Goal: Task Accomplishment & Management: Manage account settings

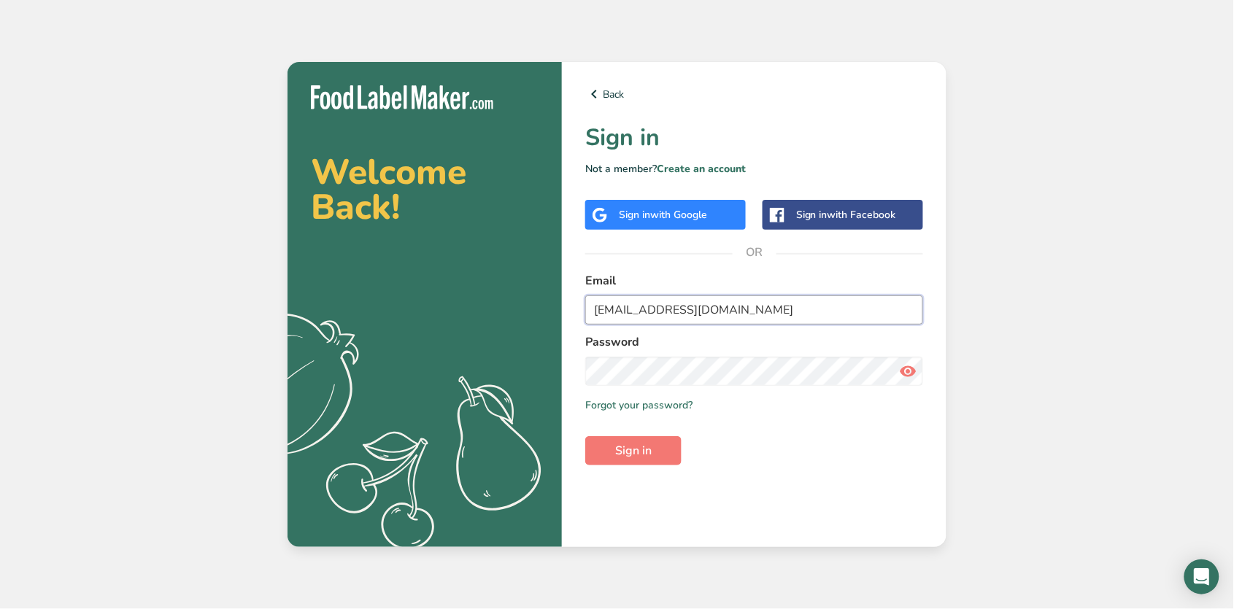
type input "[EMAIL_ADDRESS][DOMAIN_NAME]"
click at [630, 444] on span "Sign in" at bounding box center [633, 451] width 36 height 18
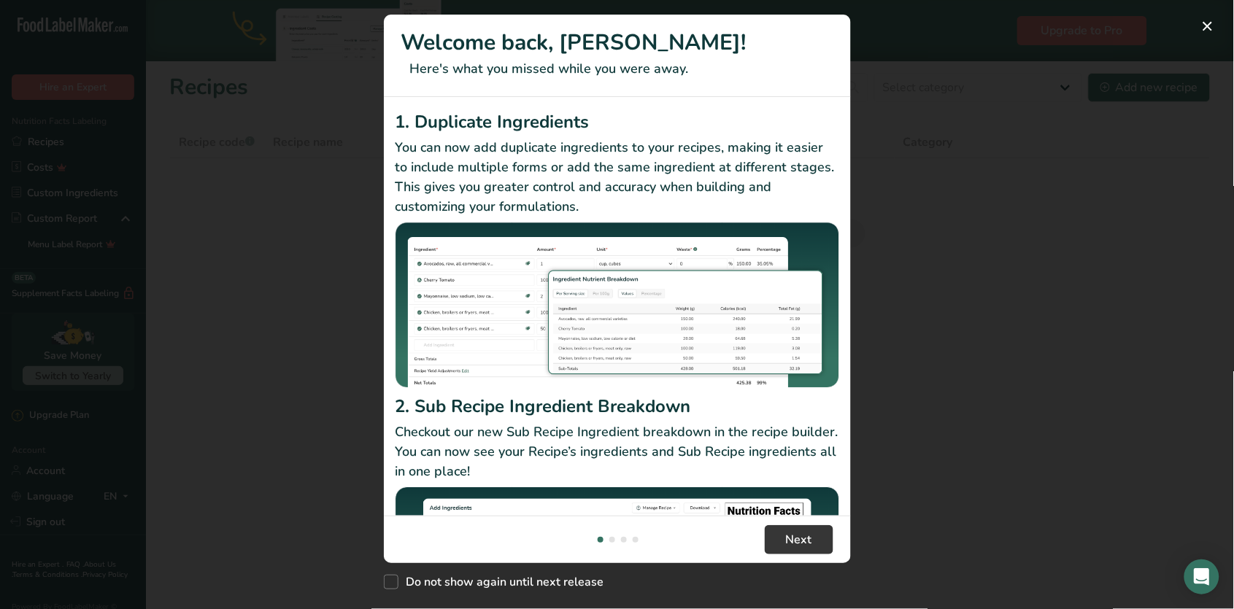
click at [798, 450] on p "Checkout our new Sub Recipe Ingredient breakdown in the recipe builder. You can…" at bounding box center [617, 451] width 444 height 59
click at [801, 490] on img "New Features" at bounding box center [617, 570] width 444 height 166
click at [798, 550] on button "Next" at bounding box center [799, 539] width 69 height 29
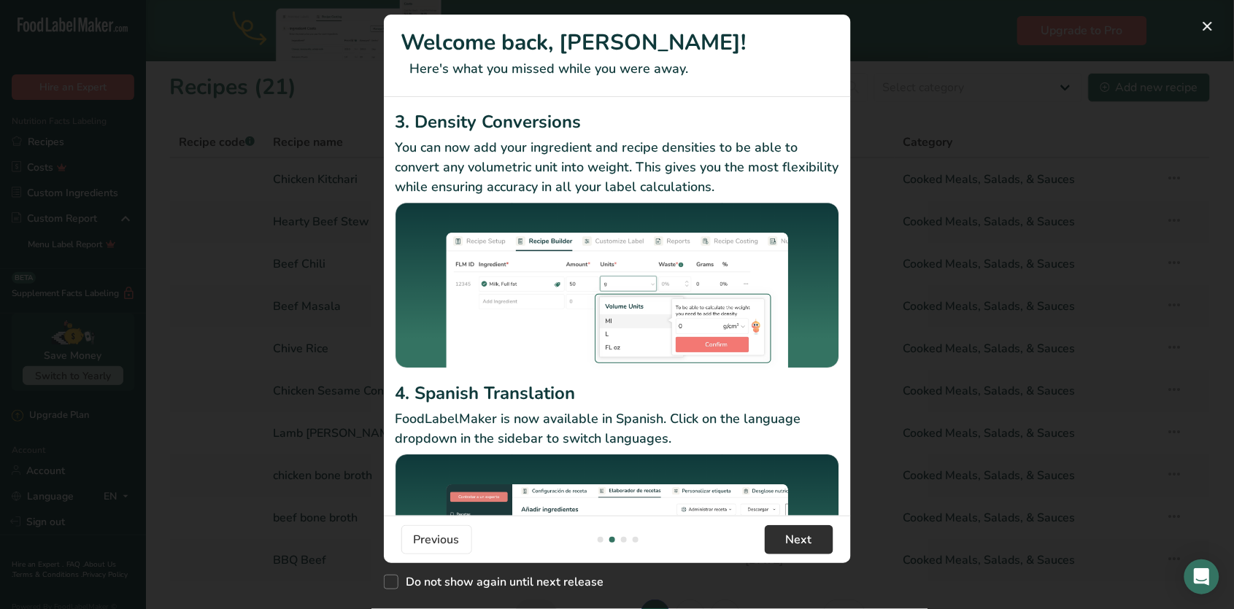
click at [796, 541] on span "Next" at bounding box center [799, 540] width 26 height 18
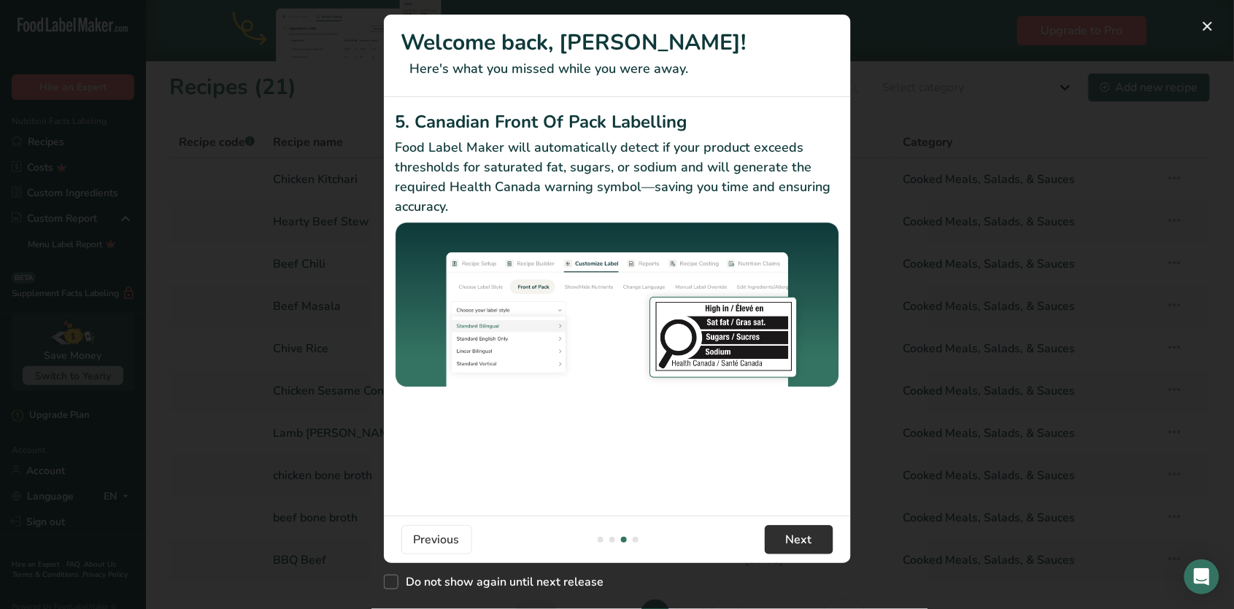
click at [796, 541] on span "Next" at bounding box center [799, 540] width 26 height 18
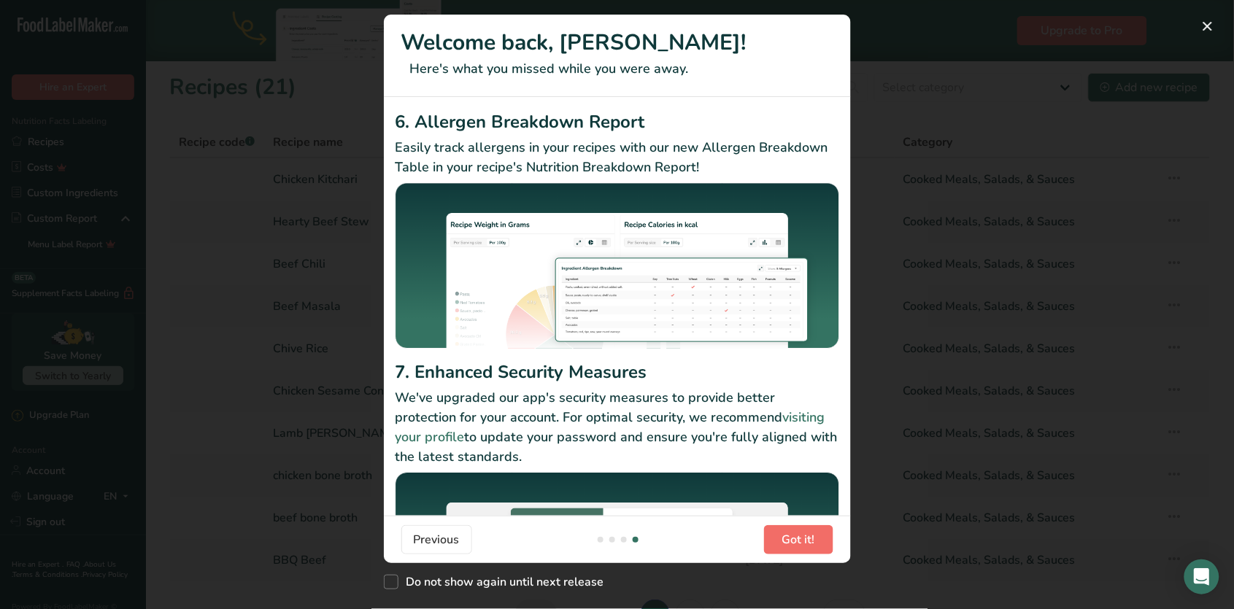
click at [796, 541] on span "Got it!" at bounding box center [798, 540] width 33 height 18
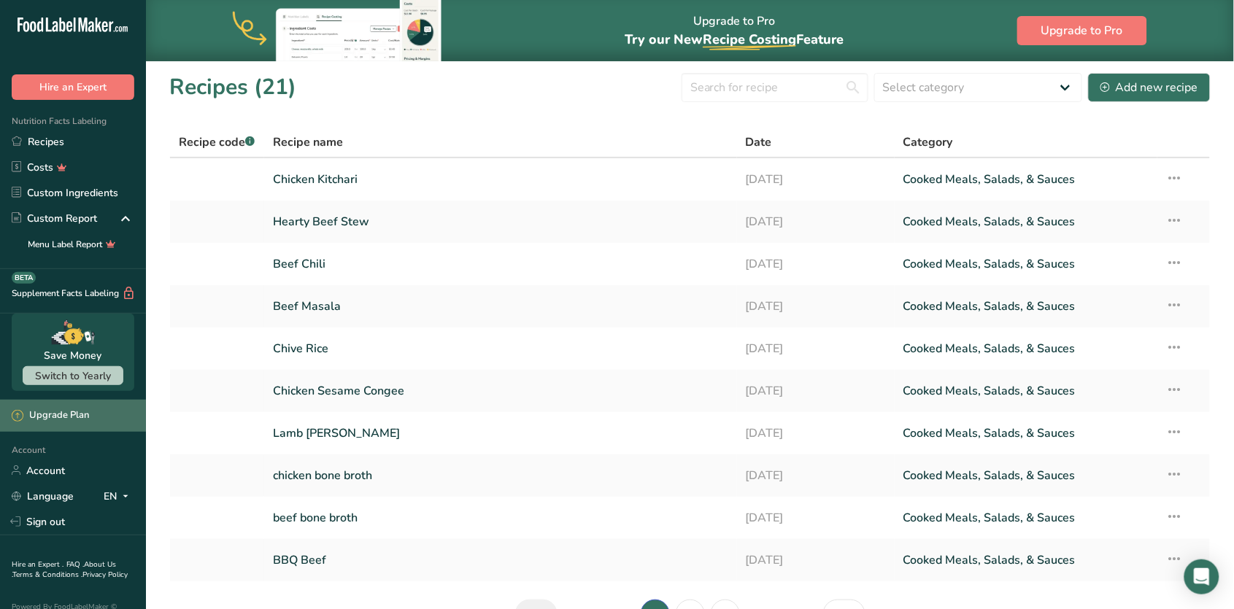
click at [71, 411] on div "Upgrade Plan" at bounding box center [50, 416] width 77 height 15
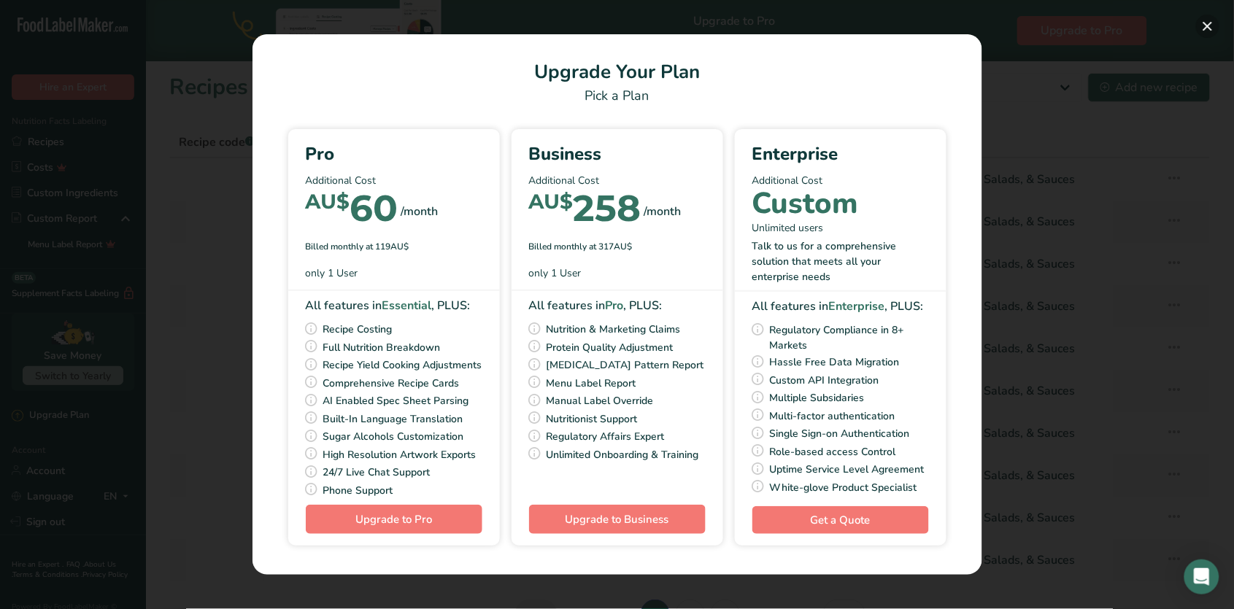
click at [1210, 23] on button "Pick Your Pricing Plan Modal" at bounding box center [1207, 26] width 23 height 23
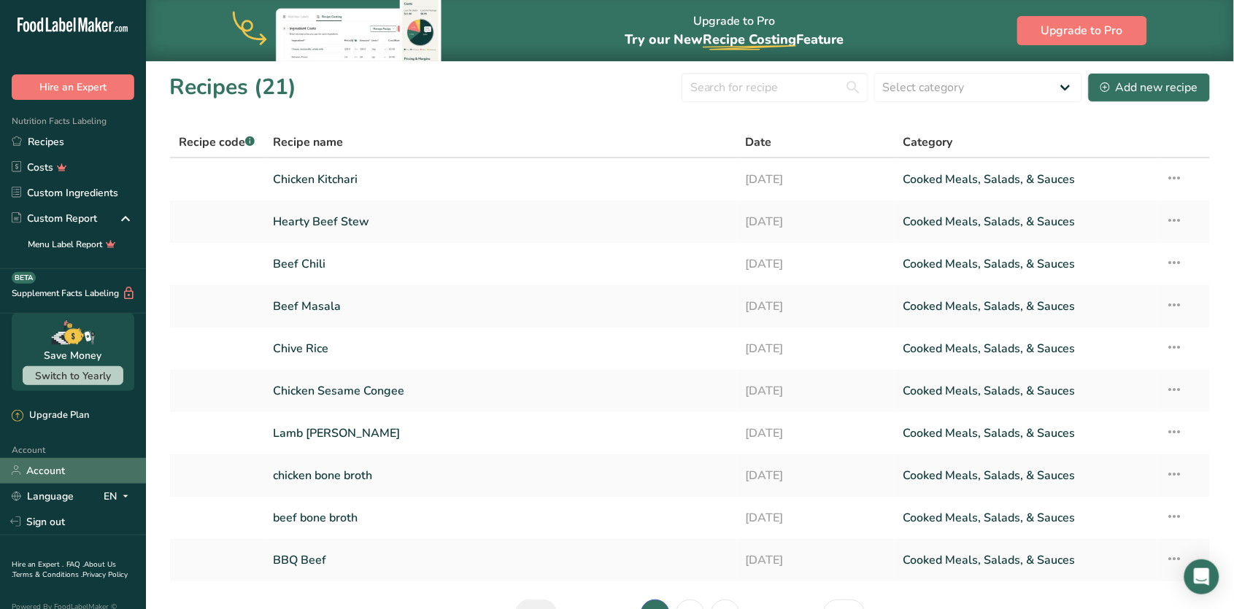
click at [65, 470] on link "Account" at bounding box center [73, 471] width 146 height 26
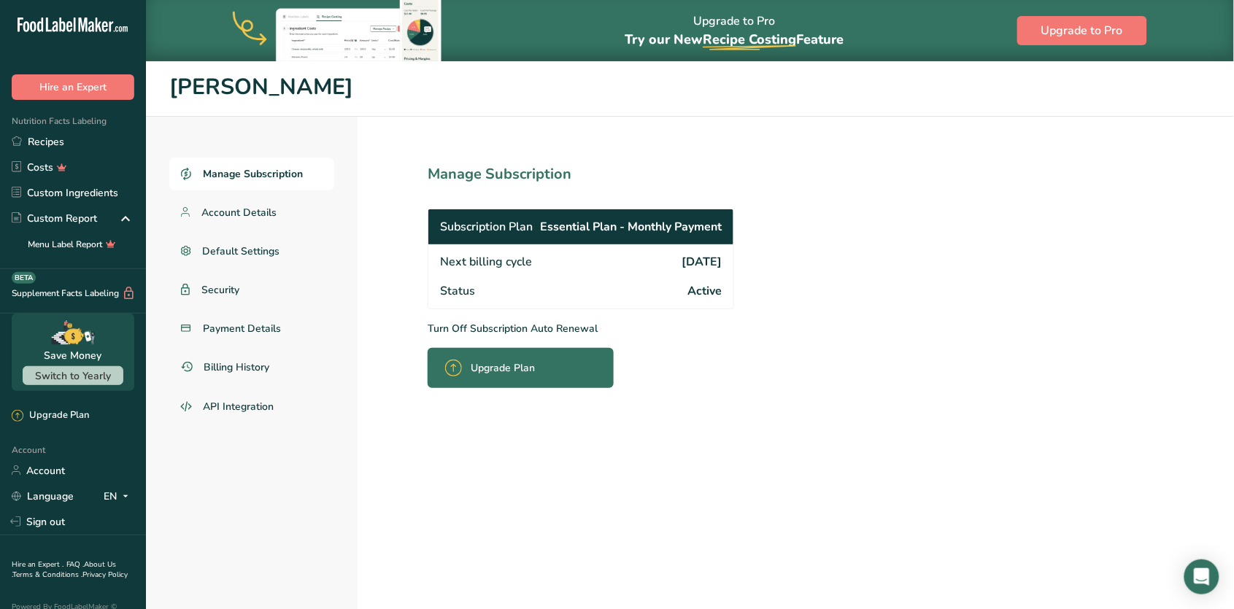
click at [703, 269] on div "Next billing cycle [DATE]" at bounding box center [580, 260] width 305 height 32
drag, startPoint x: 512, startPoint y: 187, endPoint x: 547, endPoint y: 246, distance: 68.7
click at [547, 246] on section "Manage Subscription Subscription Plan Essential Plan - Monthly Payment Next bil…" at bounding box center [612, 393] width 511 height 552
click at [497, 282] on div "Status Active" at bounding box center [580, 293] width 305 height 32
click at [548, 325] on p "Turn Off Subscription Auto Renewal" at bounding box center [613, 328] width 371 height 15
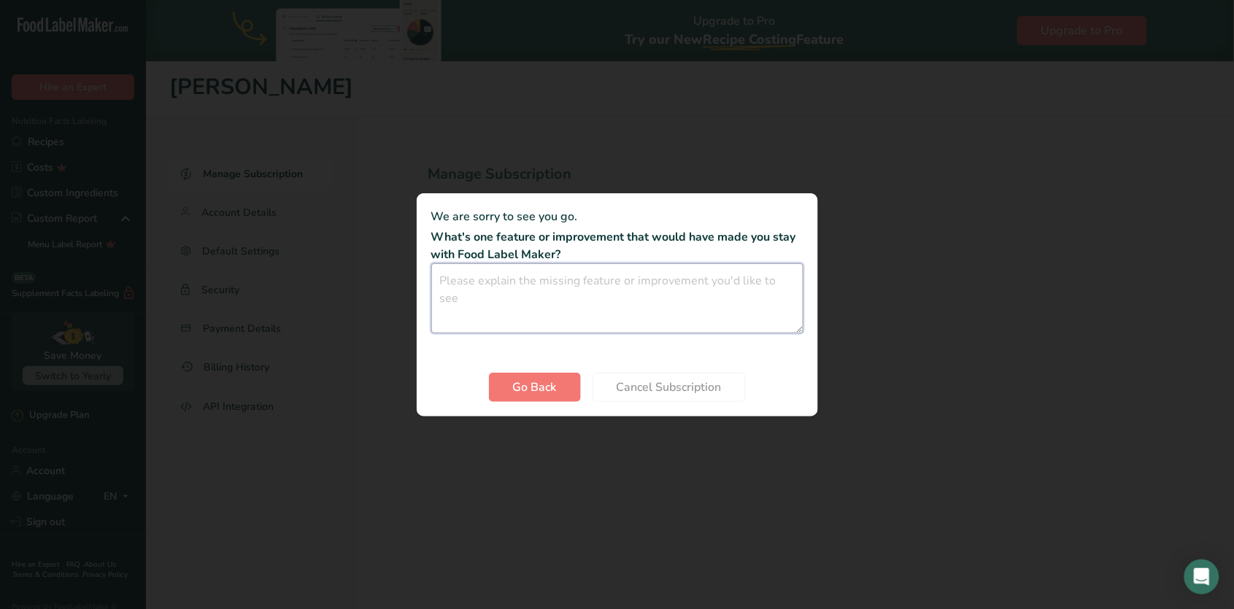
click at [589, 312] on textarea "Cancel subscription modal" at bounding box center [617, 298] width 372 height 70
click at [551, 305] on textarea "Cancel subscription modal" at bounding box center [617, 298] width 372 height 70
click at [628, 310] on textarea "a" at bounding box center [617, 298] width 372 height 70
type textarea "a"
click at [652, 385] on span "Cancel Subscription" at bounding box center [668, 388] width 105 height 18
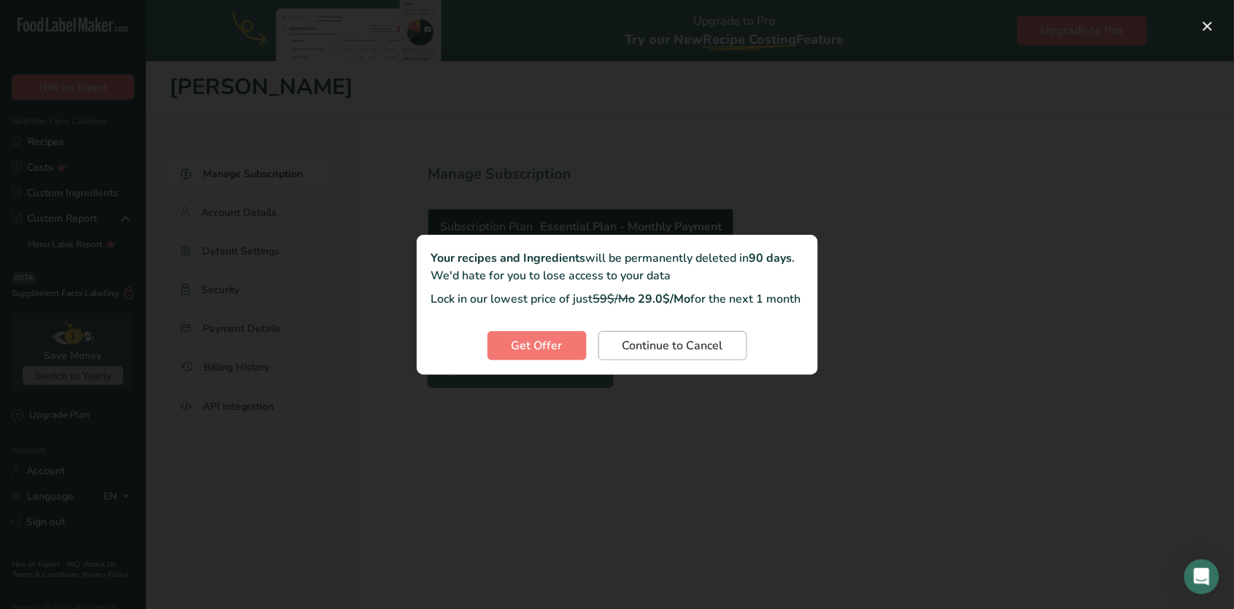
click at [635, 355] on span "Continue to Cancel" at bounding box center [672, 346] width 101 height 18
